Goal: Information Seeking & Learning: Learn about a topic

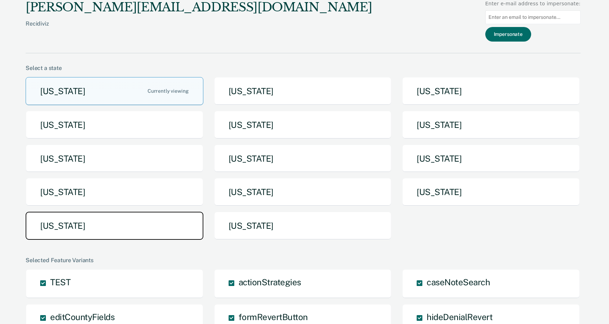
click at [148, 227] on button "[US_STATE]" at bounding box center [115, 226] width 178 height 28
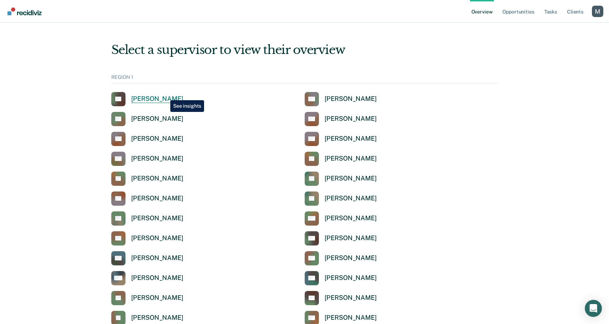
click at [165, 95] on div "[PERSON_NAME]" at bounding box center [157, 99] width 52 height 8
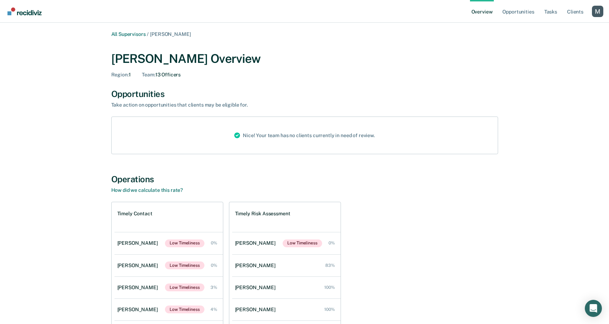
click at [154, 95] on div "Opportunities" at bounding box center [304, 94] width 387 height 10
click at [151, 108] on div "Take action on opportunities that clients may be eligible for." at bounding box center [235, 105] width 249 height 6
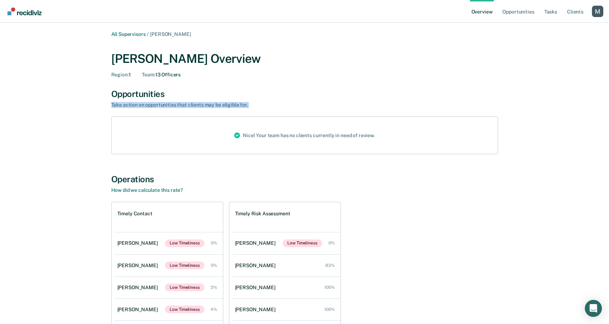
copy div "Take action on opportunities that clients may be eligible for."
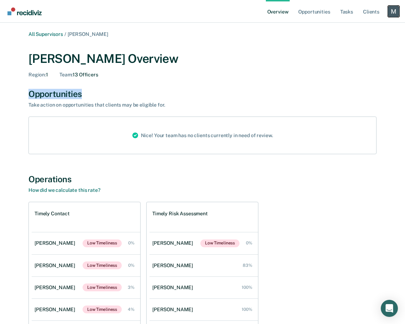
click at [393, 10] on div "Profile dropdown button" at bounding box center [392, 11] width 11 height 11
